Goal: Task Accomplishment & Management: Complete application form

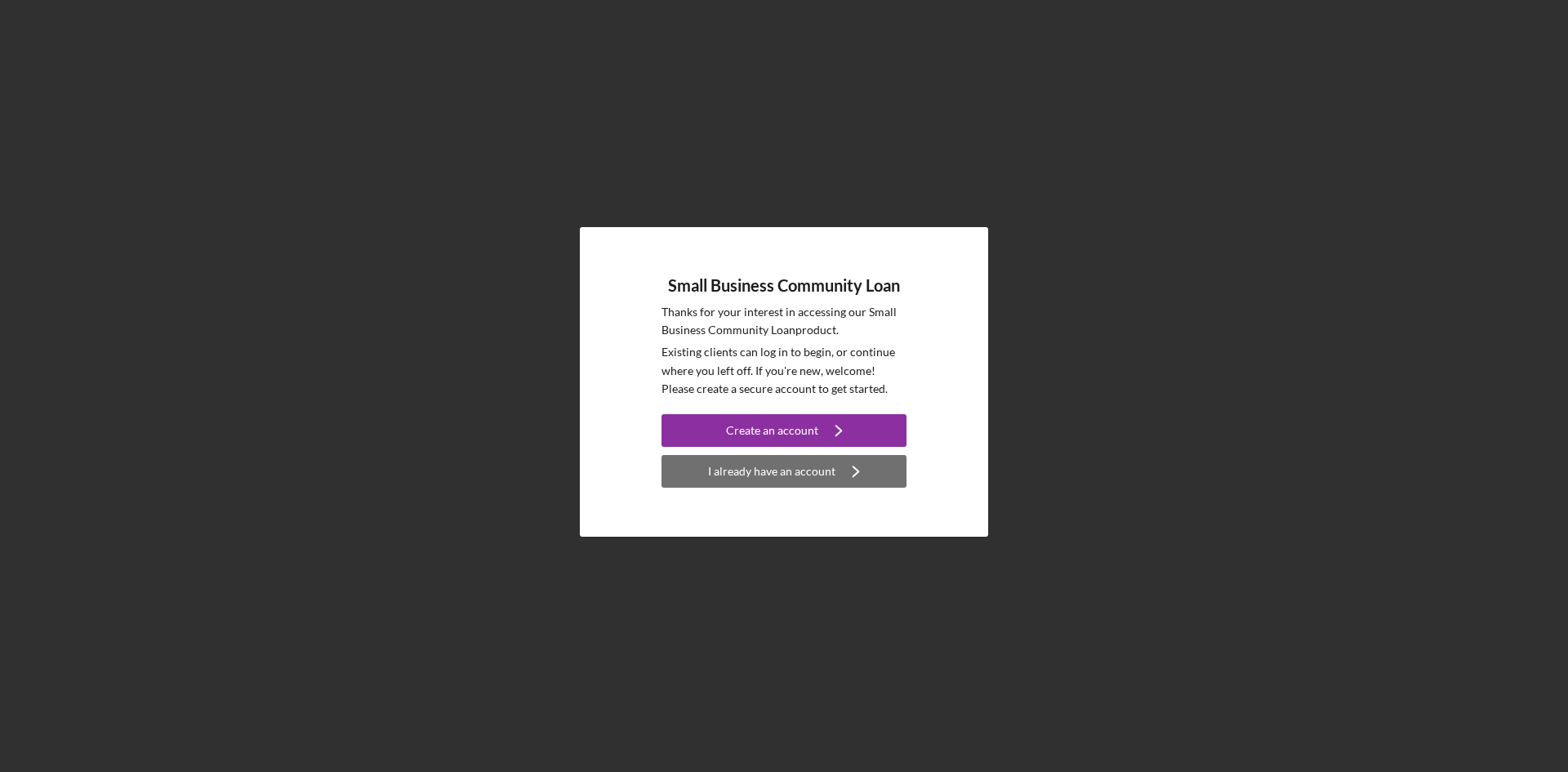
click at [768, 477] on div "I already have an account" at bounding box center [772, 472] width 128 height 33
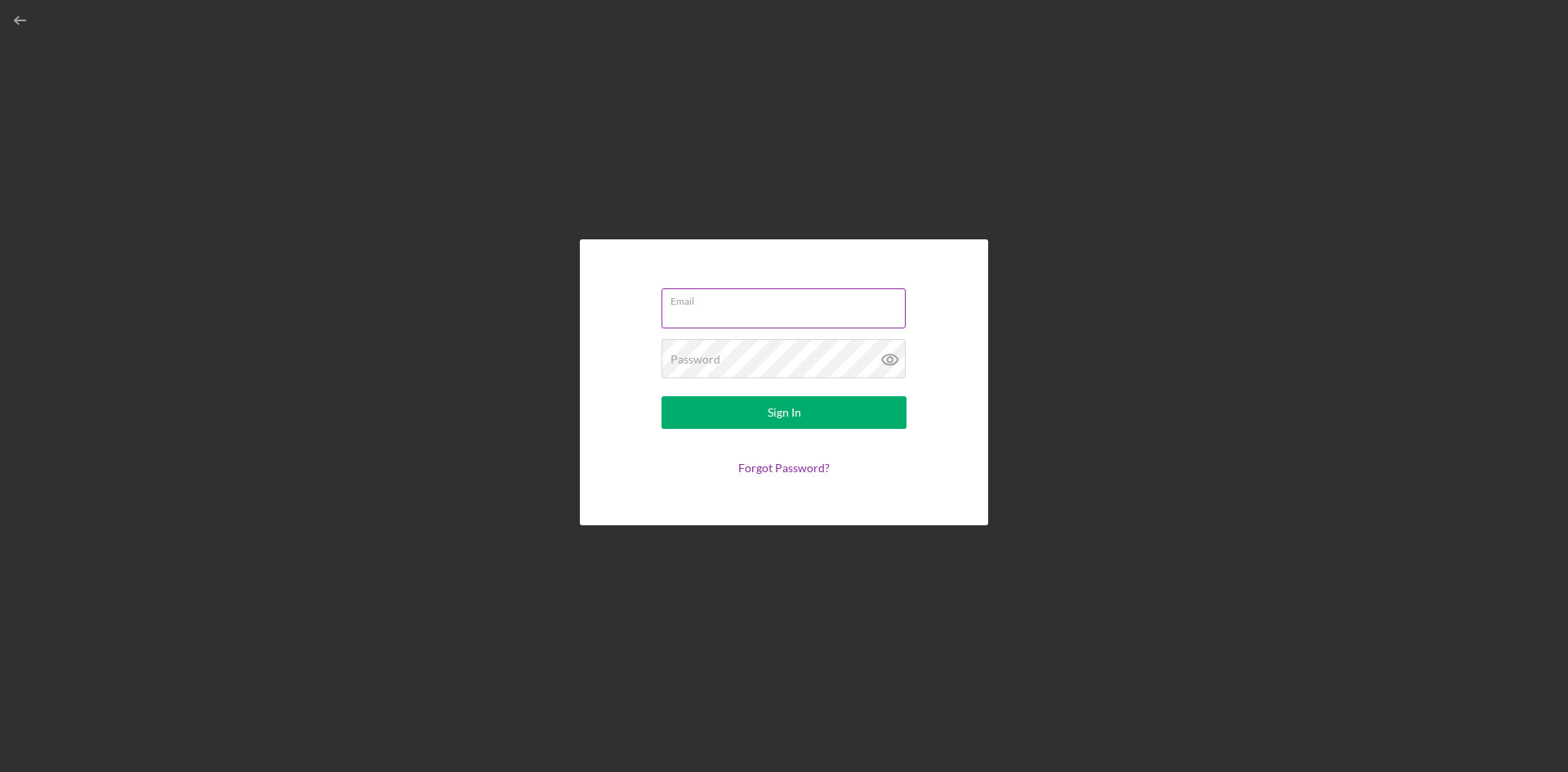
click at [771, 316] on input "Email" at bounding box center [783, 307] width 244 height 40
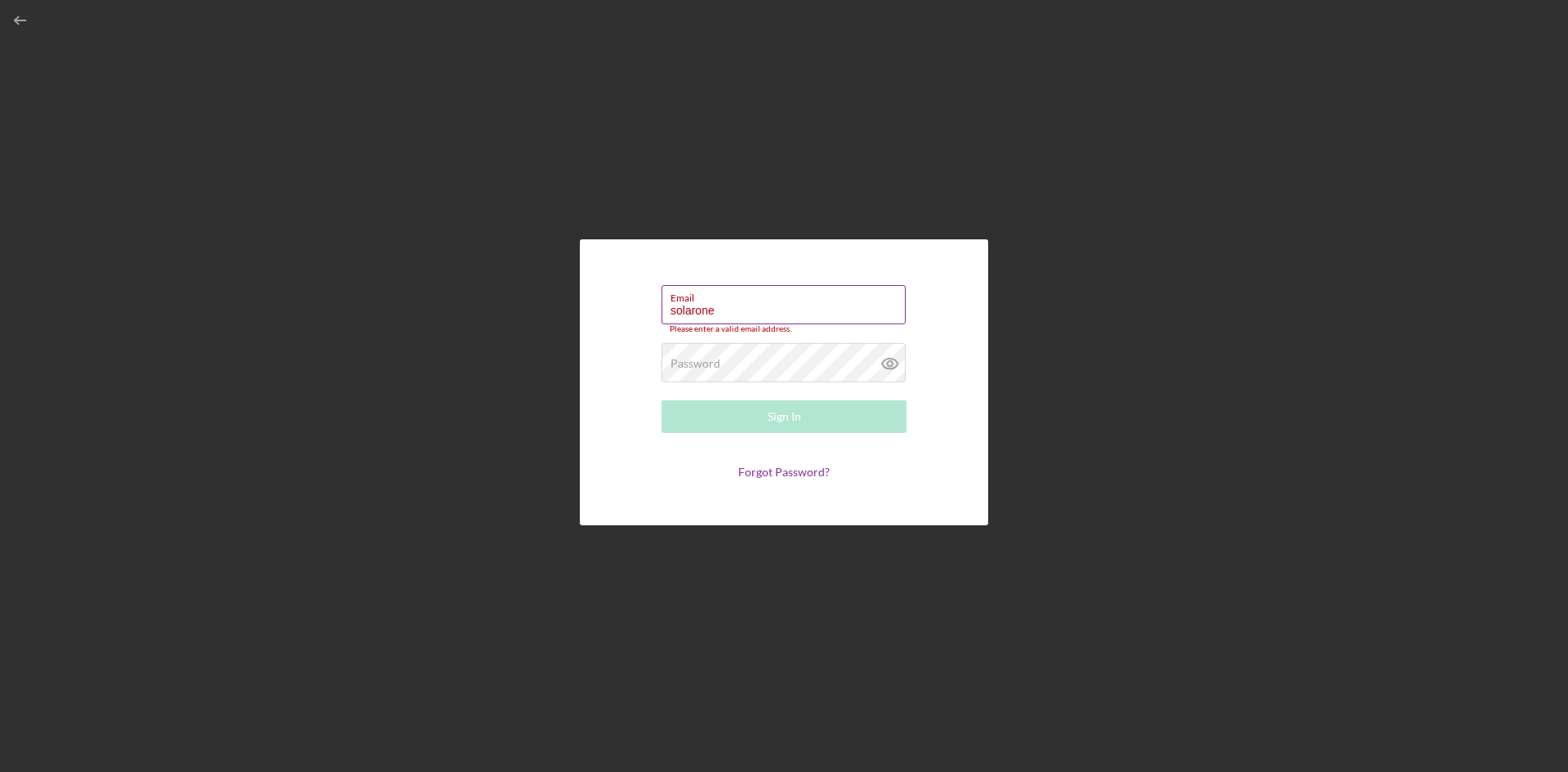
click at [698, 314] on input "solarone" at bounding box center [783, 305] width 244 height 40
paste input "[EMAIL_ADDRESS][DOMAIN_NAME]"
type input "[EMAIL_ADDRESS][DOMAIN_NAME]"
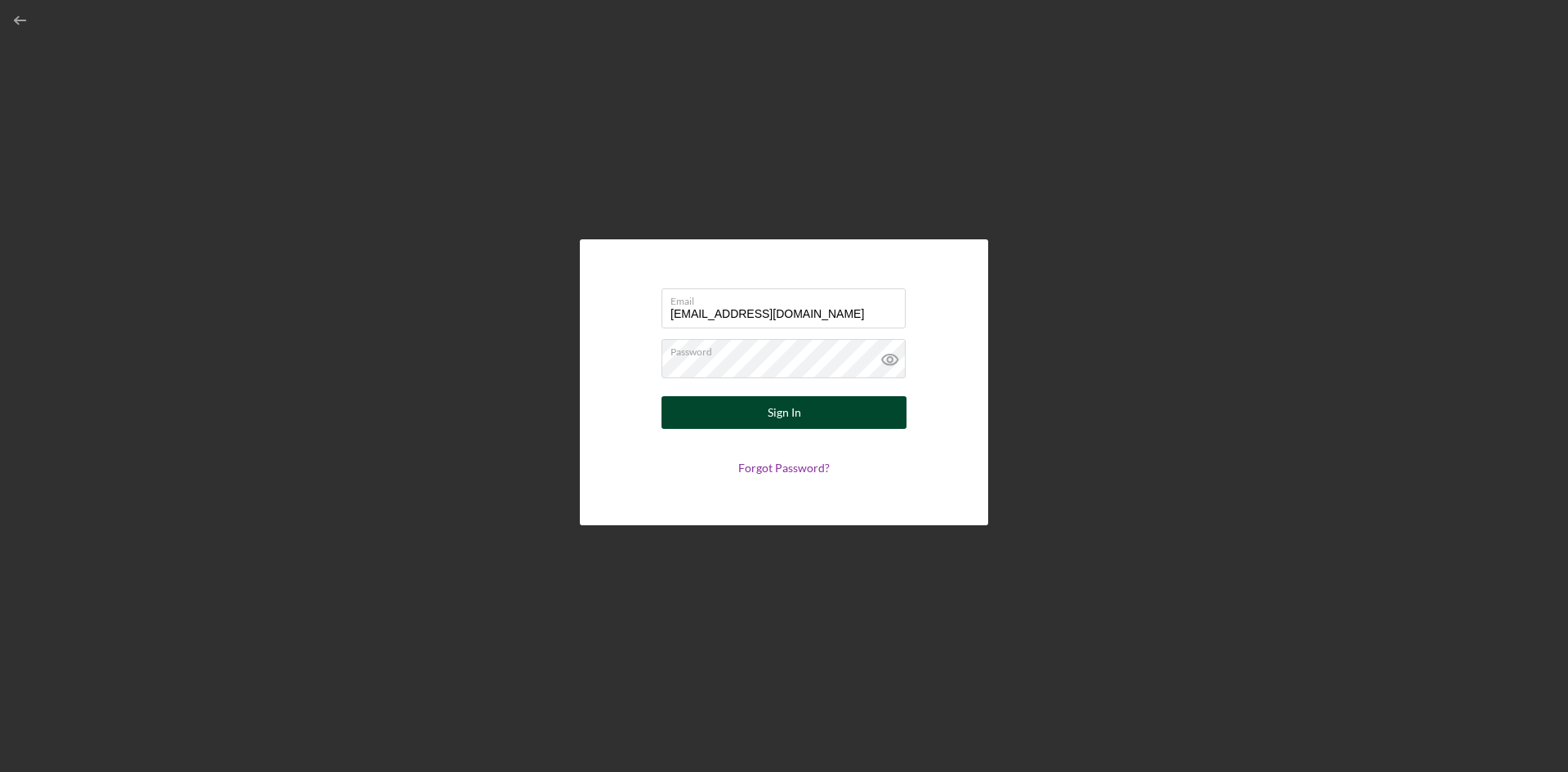
click at [746, 421] on button "Sign In" at bounding box center [784, 413] width 245 height 33
